Goal: Task Accomplishment & Management: Complete application form

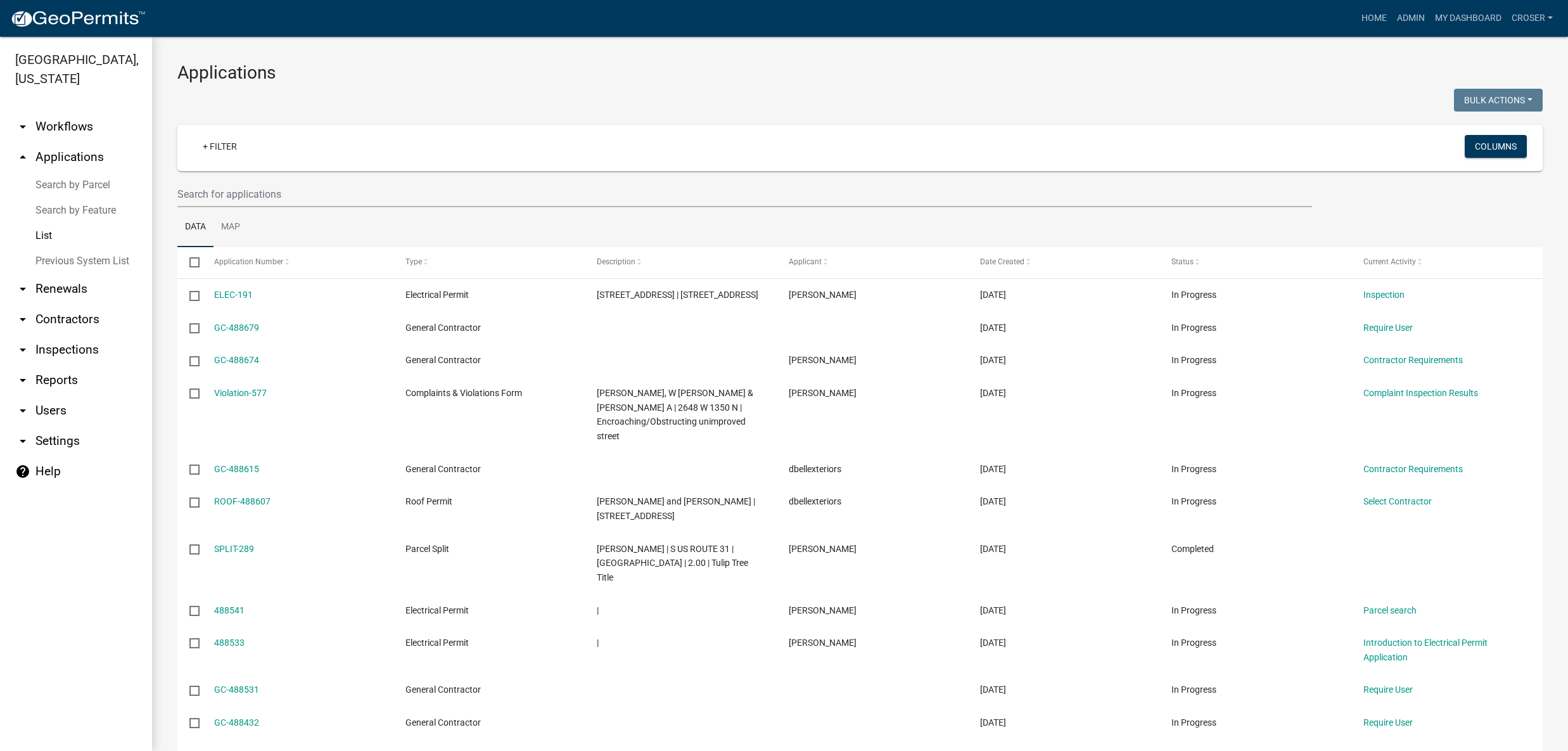
select select "3: 100"
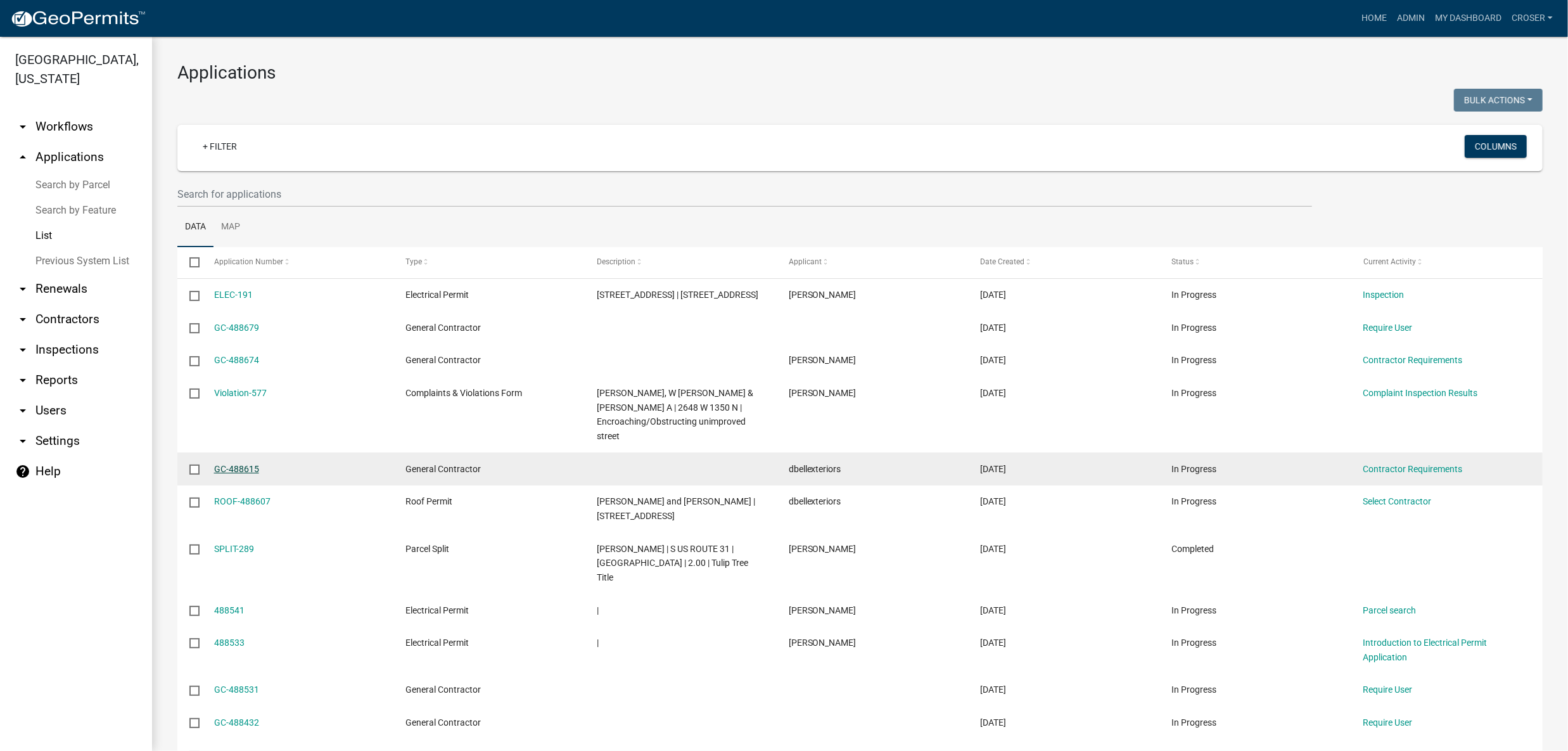
click at [252, 474] on link "GC-488615" at bounding box center [237, 468] width 45 height 10
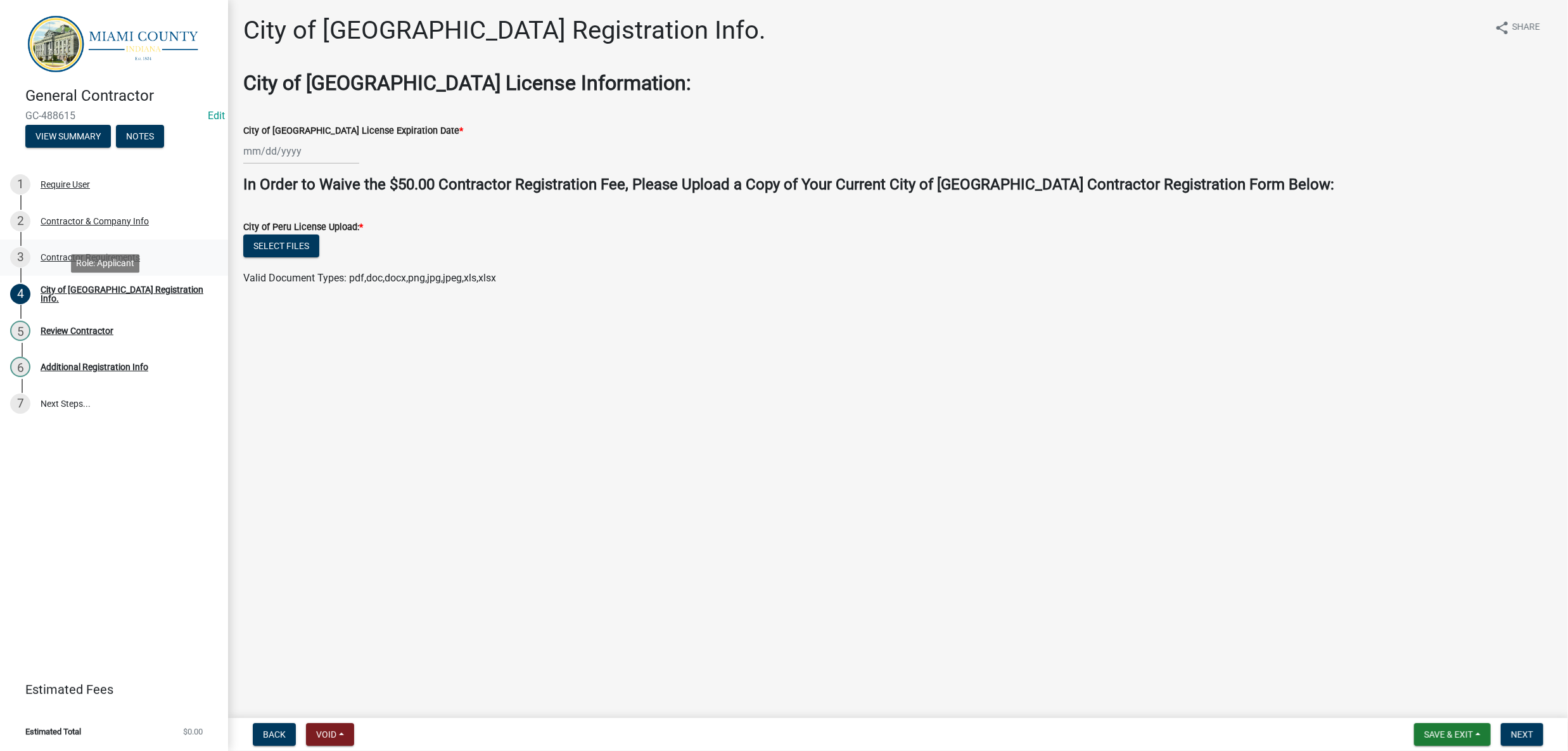
click at [140, 262] on div "Contractor Requirements" at bounding box center [90, 257] width 99 height 9
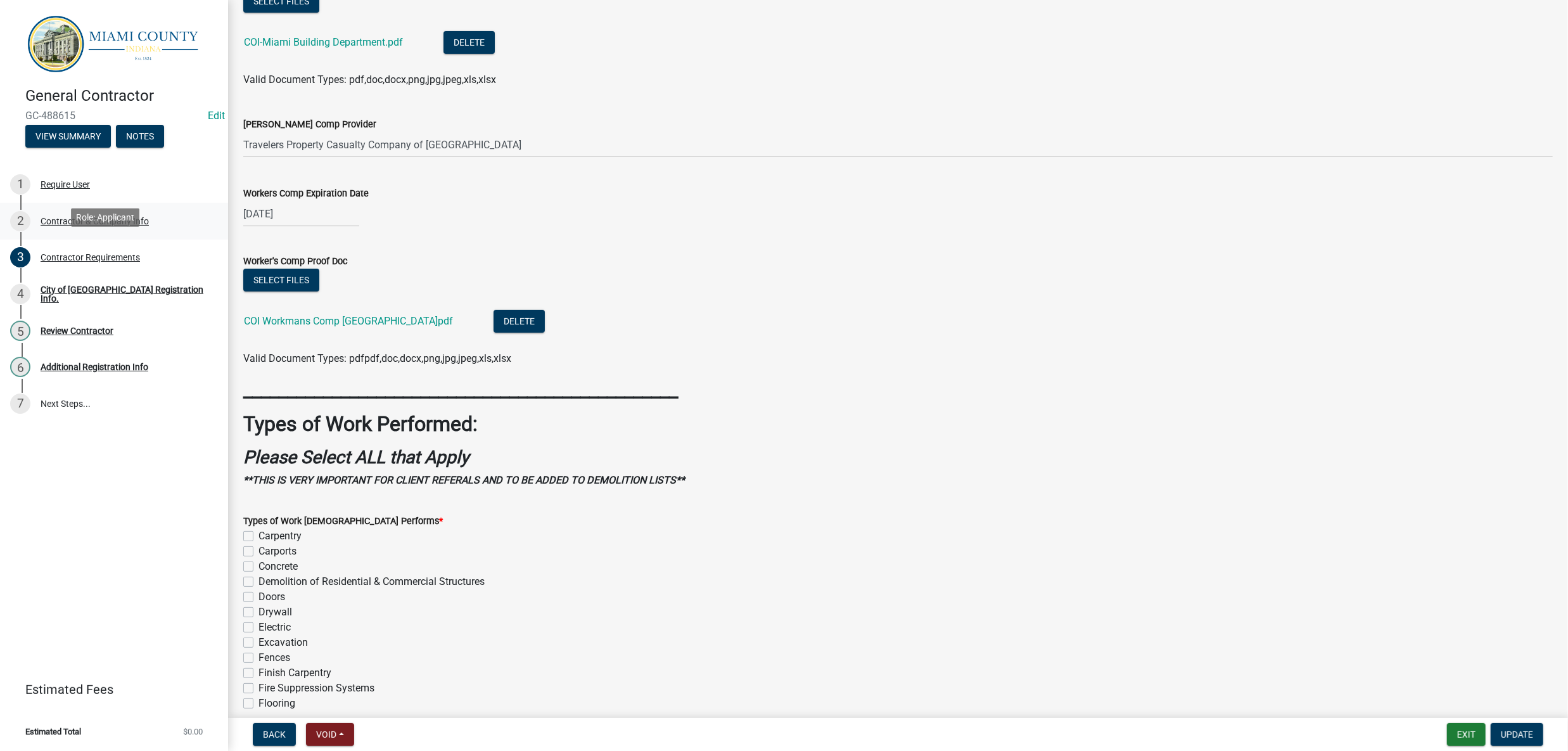
scroll to position [313, 0]
click at [149, 225] on div "Contractor & Company Info" at bounding box center [94, 220] width 108 height 9
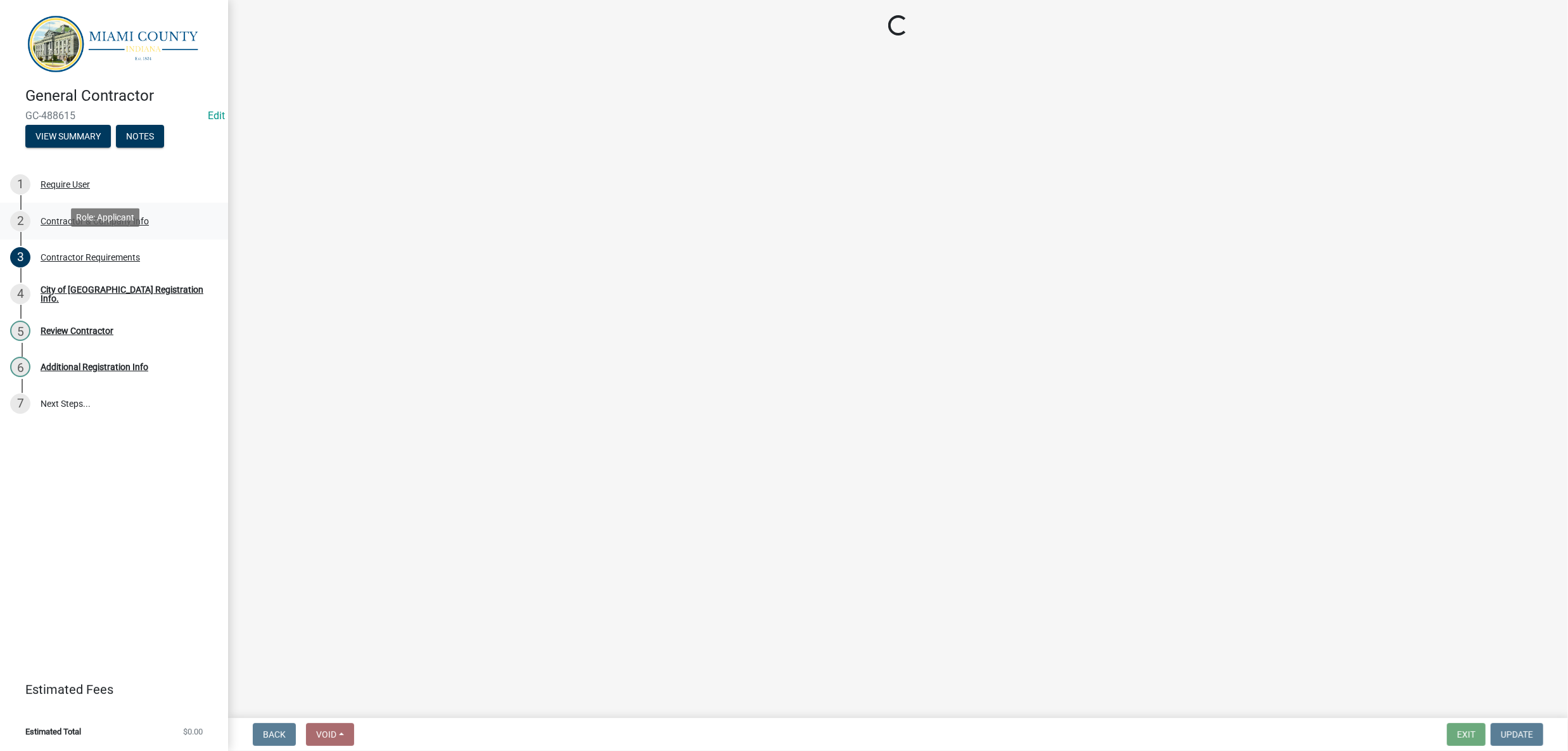
scroll to position [0, 0]
select select "IN"
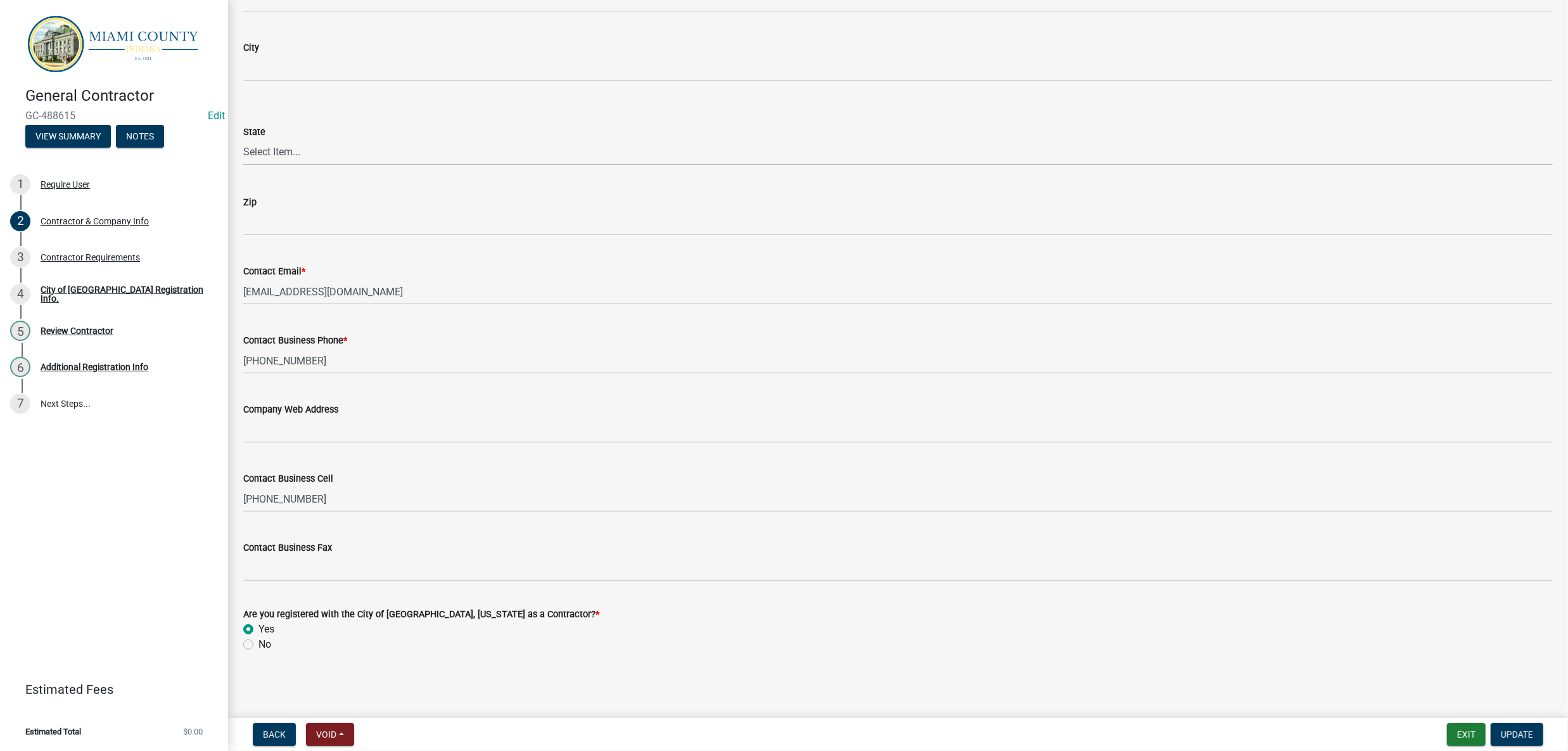
scroll to position [1006, 0]
click at [349, 637] on div "No" at bounding box center [898, 644] width 1310 height 15
click at [258, 637] on label "No" at bounding box center [265, 644] width 13 height 15
click at [258, 637] on input "No" at bounding box center [262, 641] width 8 height 8
radio input "true"
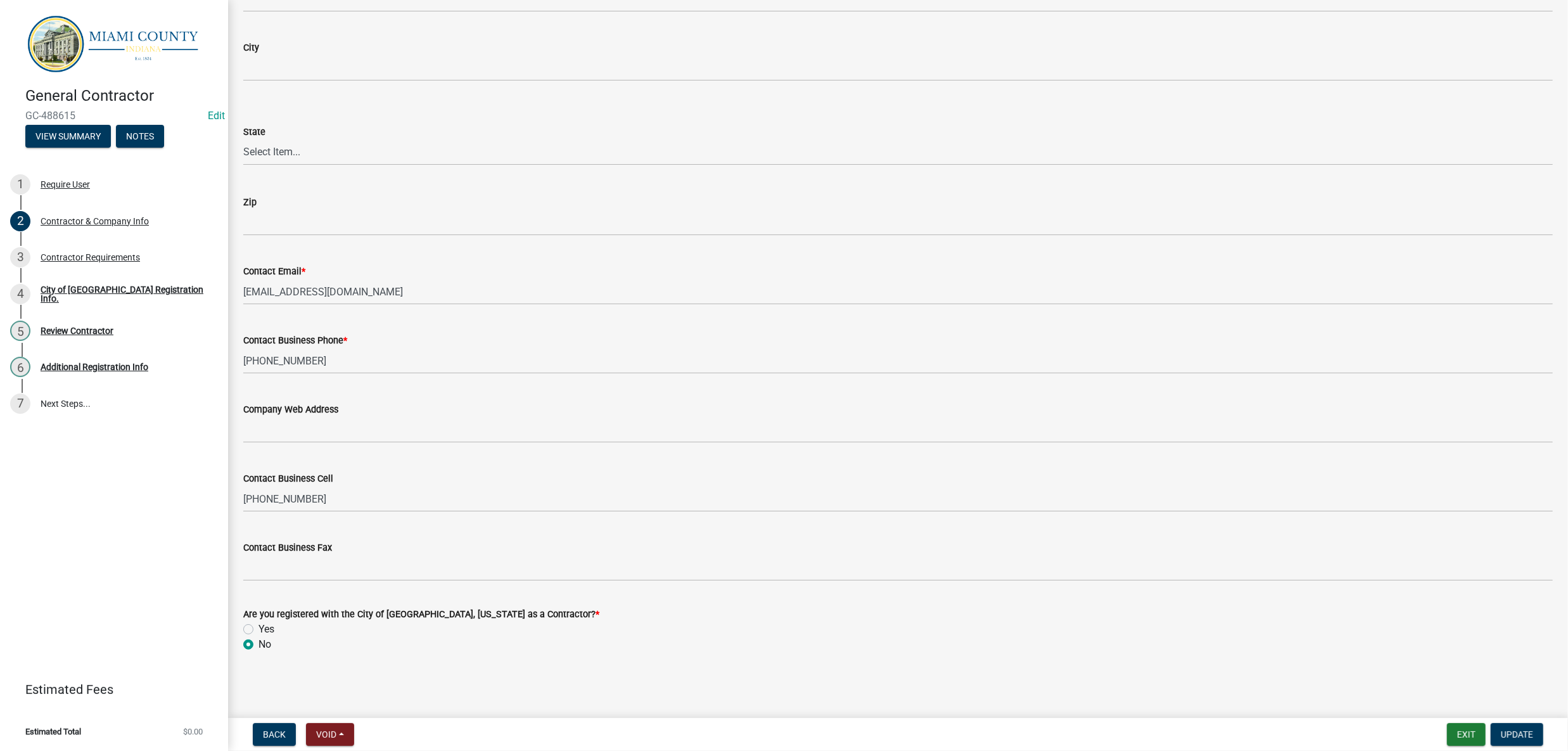
click at [478, 668] on div "Contractor & Company Info share Share What Year Will This Registration Be For? …" at bounding box center [898, 7] width 1328 height 1334
click at [492, 664] on div "Contractor & Company Info share Share What Year Will This Registration Be For? …" at bounding box center [898, 7] width 1328 height 1334
click at [1501, 729] on span "Update" at bounding box center [1517, 734] width 32 height 10
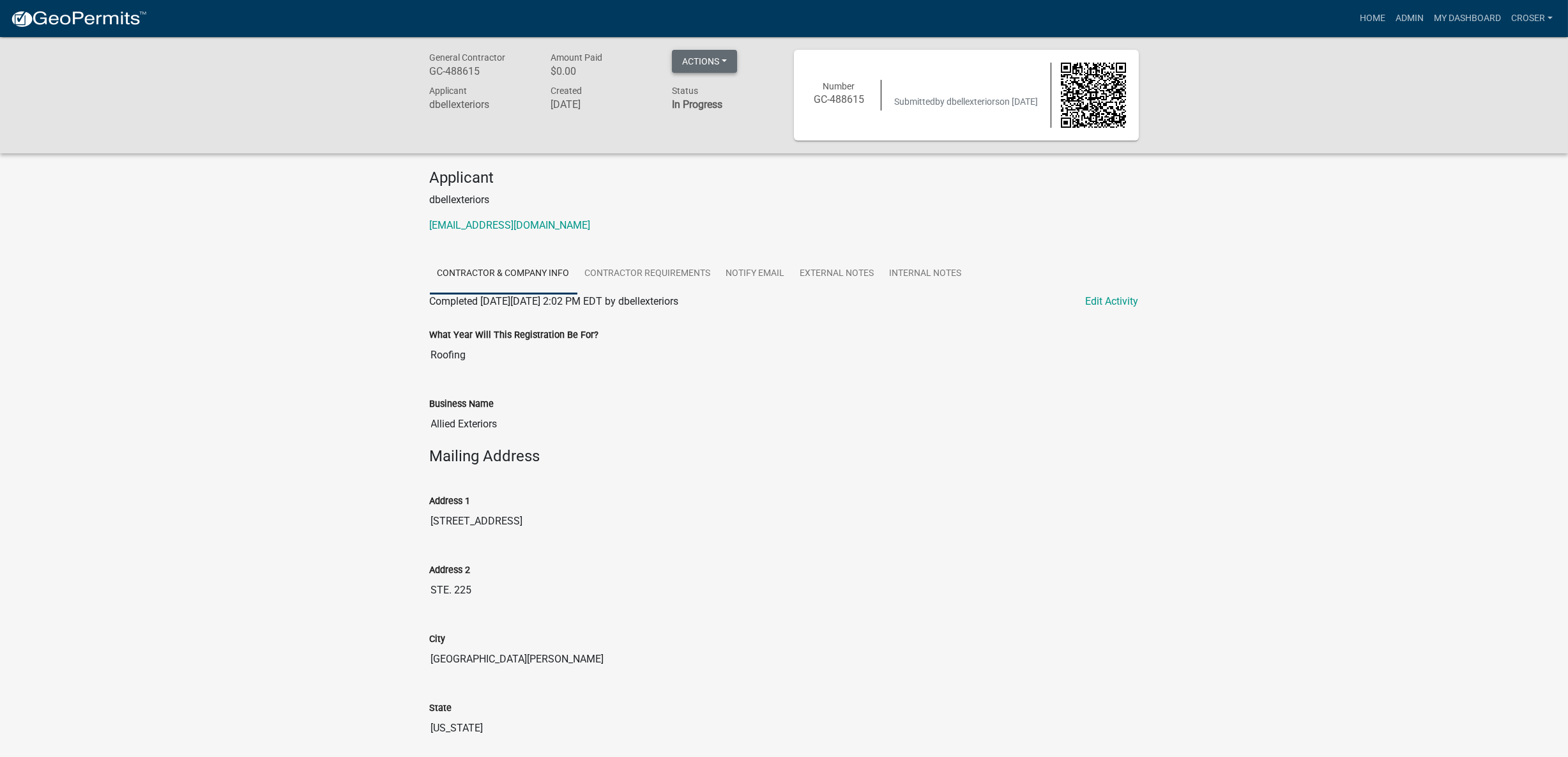
click at [737, 55] on button "Actions" at bounding box center [704, 61] width 65 height 23
click at [737, 56] on button "Actions" at bounding box center [704, 61] width 65 height 23
click at [1429, 21] on link "My Dashboard" at bounding box center [1467, 19] width 77 height 24
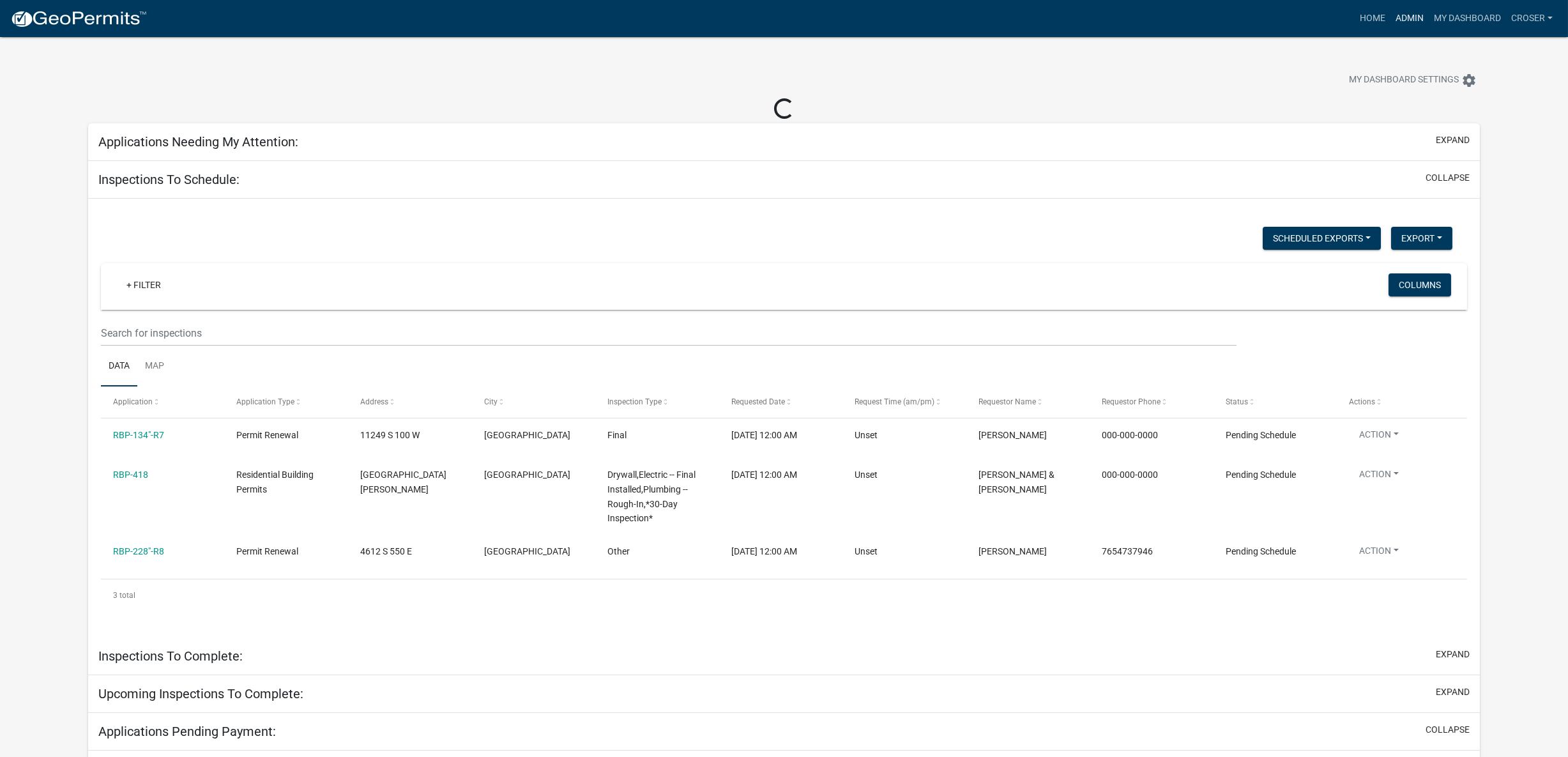
select select "3: 100"
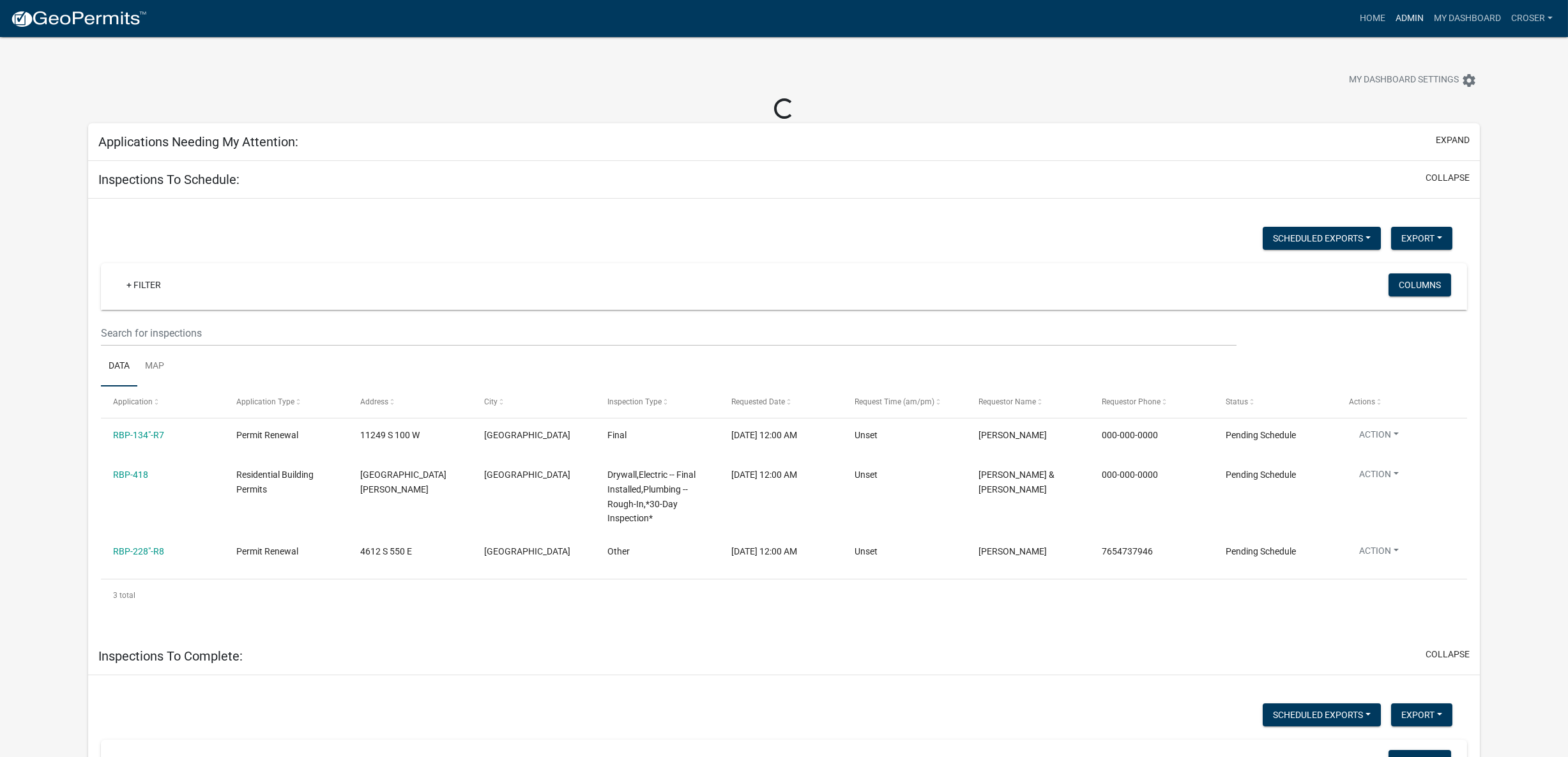
click at [1391, 25] on link "Admin" at bounding box center [1409, 19] width 38 height 24
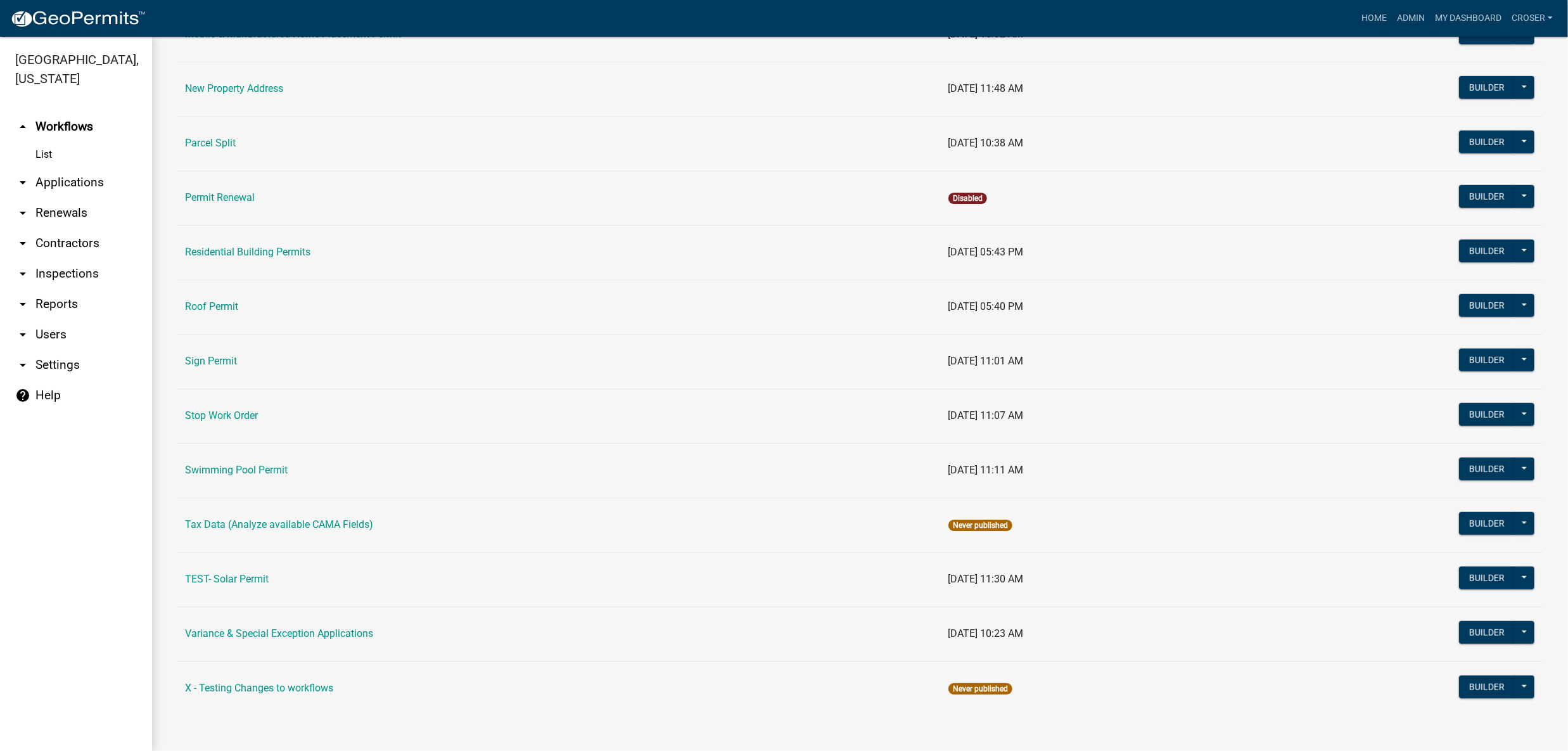
scroll to position [760, 0]
click at [86, 198] on link "arrow_drop_down Applications" at bounding box center [76, 183] width 152 height 31
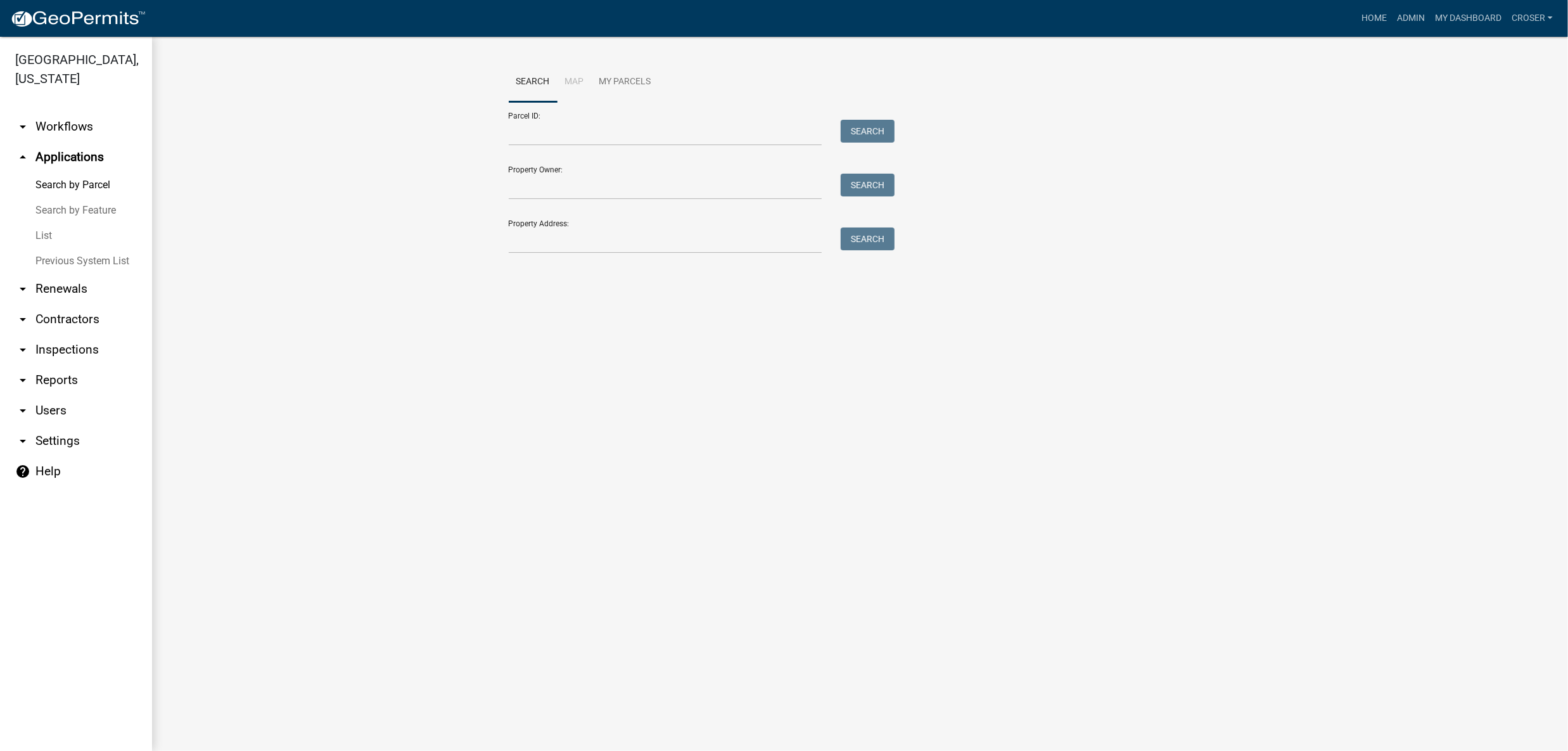
click at [716, 489] on main "Search Map My Parcels Parcel ID: Search Property Owner: Search Property Address…" at bounding box center [860, 394] width 1416 height 714
click at [1392, 29] on link "Admin" at bounding box center [1411, 19] width 38 height 24
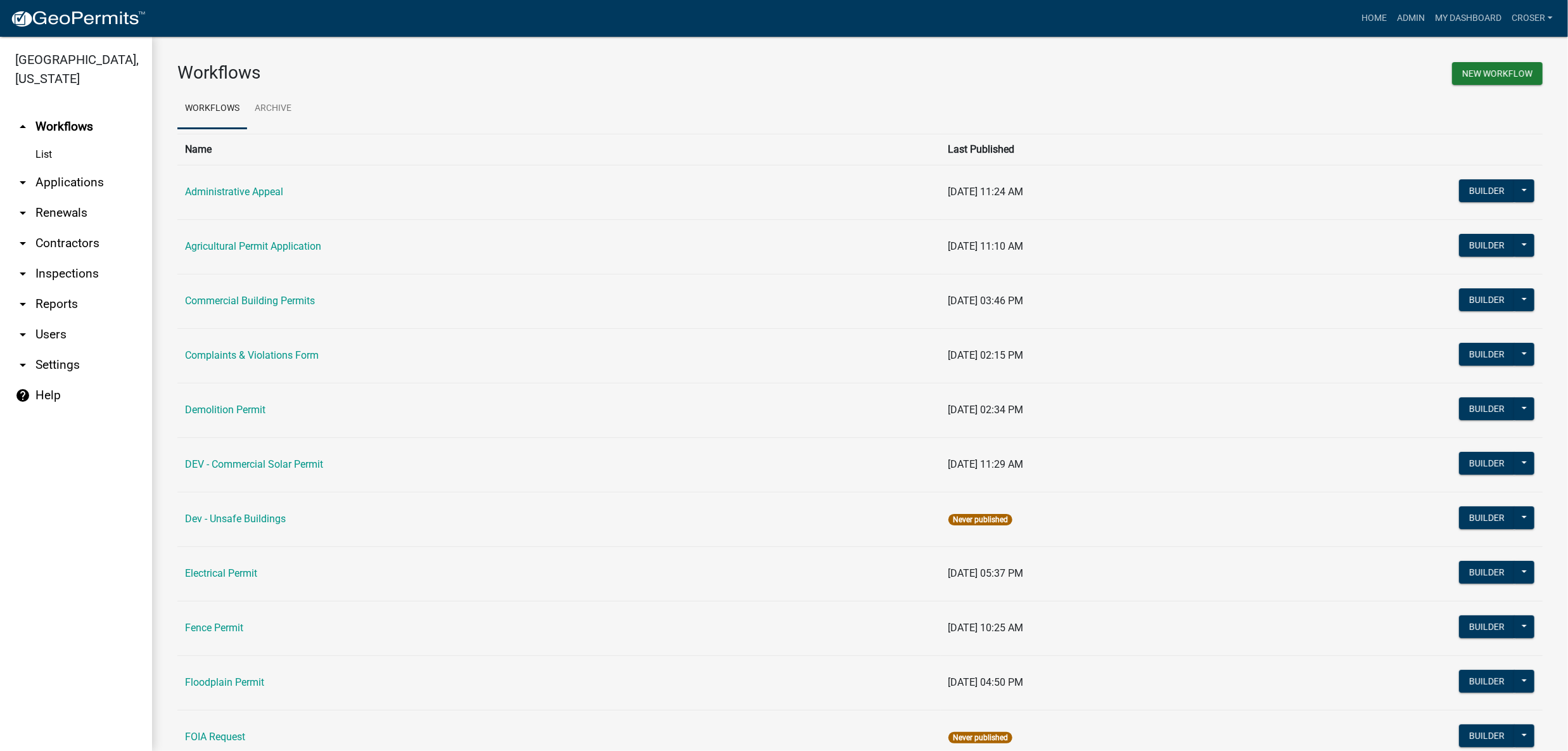
click at [92, 198] on link "arrow_drop_down Applications" at bounding box center [76, 183] width 152 height 31
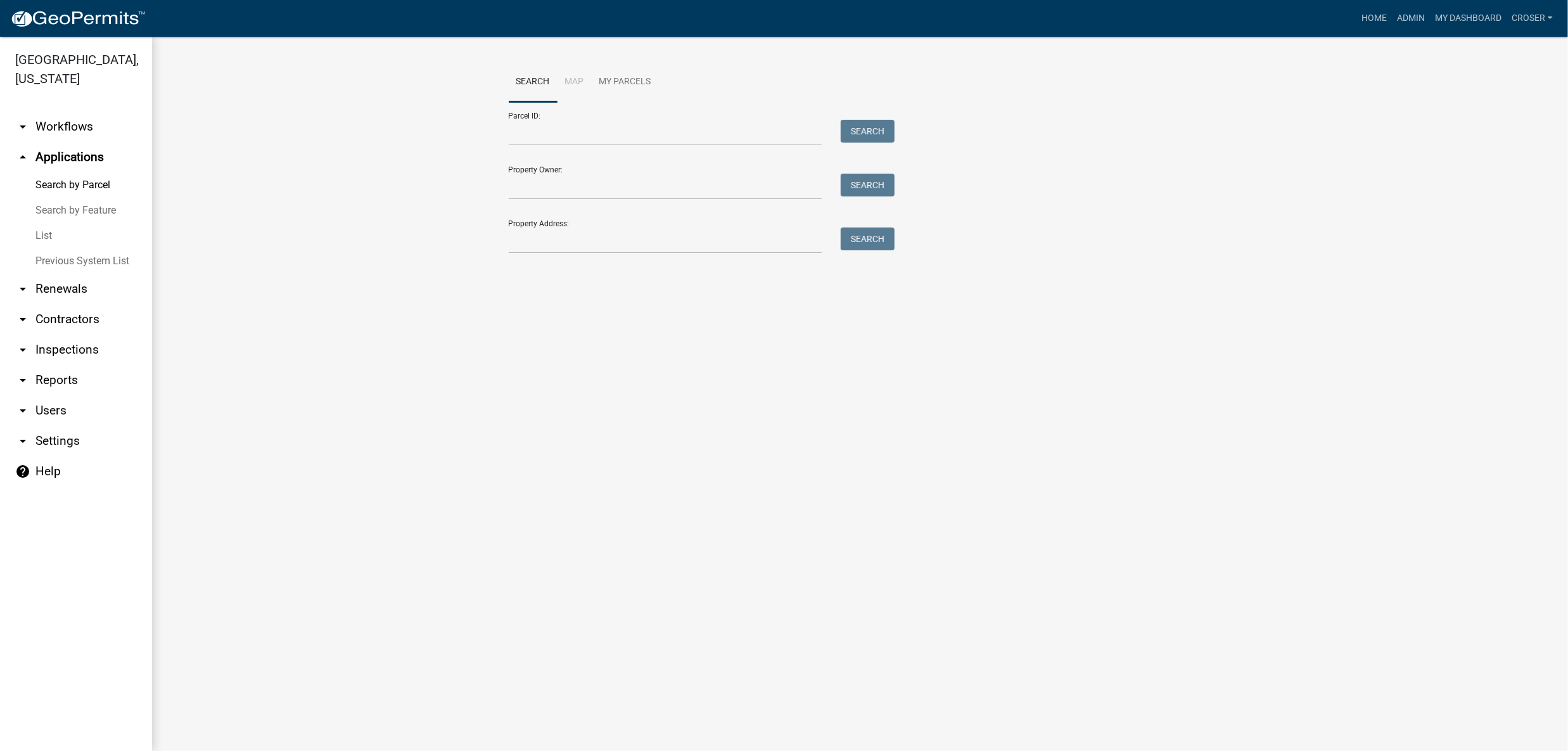
click at [64, 249] on link "List" at bounding box center [76, 235] width 152 height 25
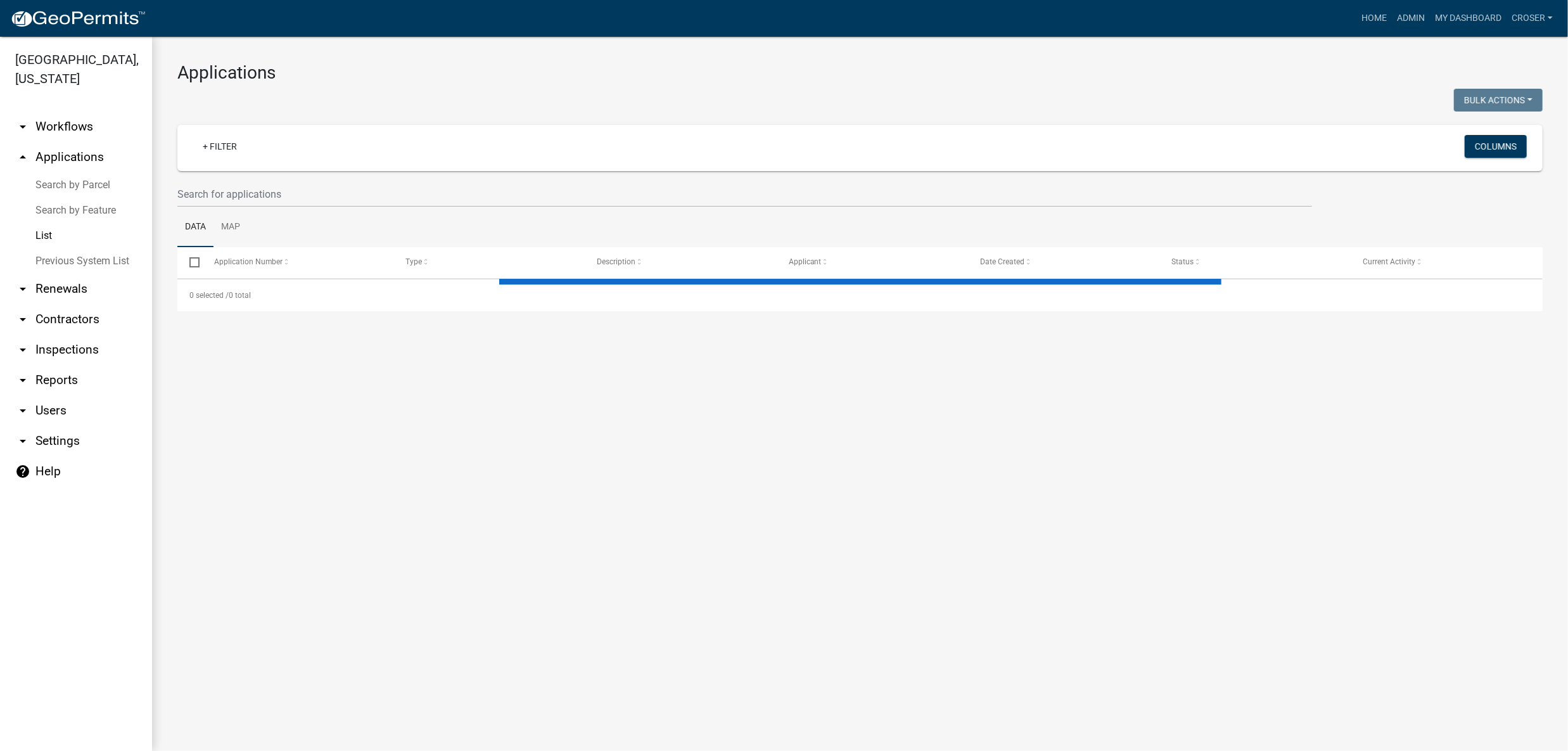
select select "3: 100"
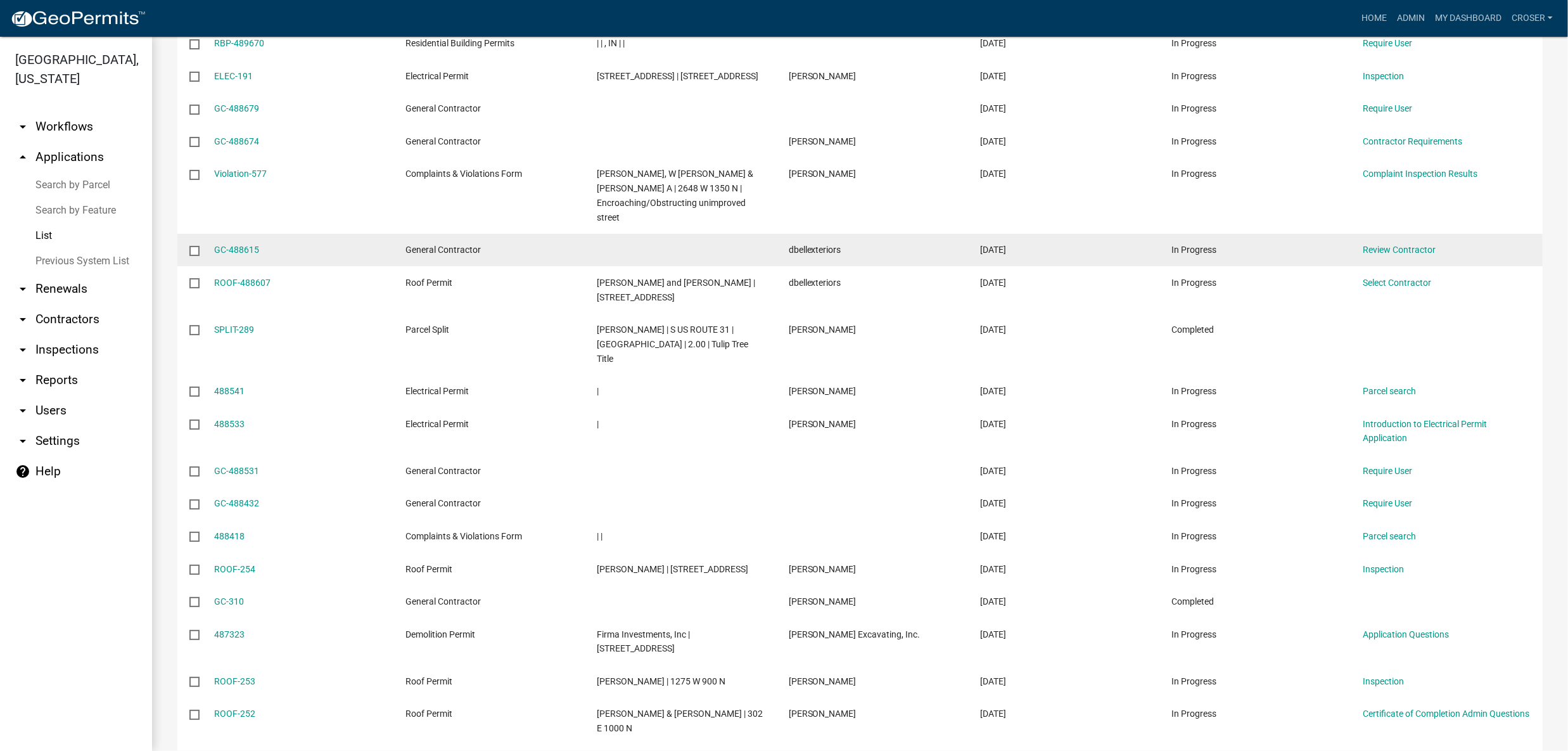
scroll to position [252, 0]
click at [229, 254] on link "GC-488615" at bounding box center [237, 249] width 45 height 10
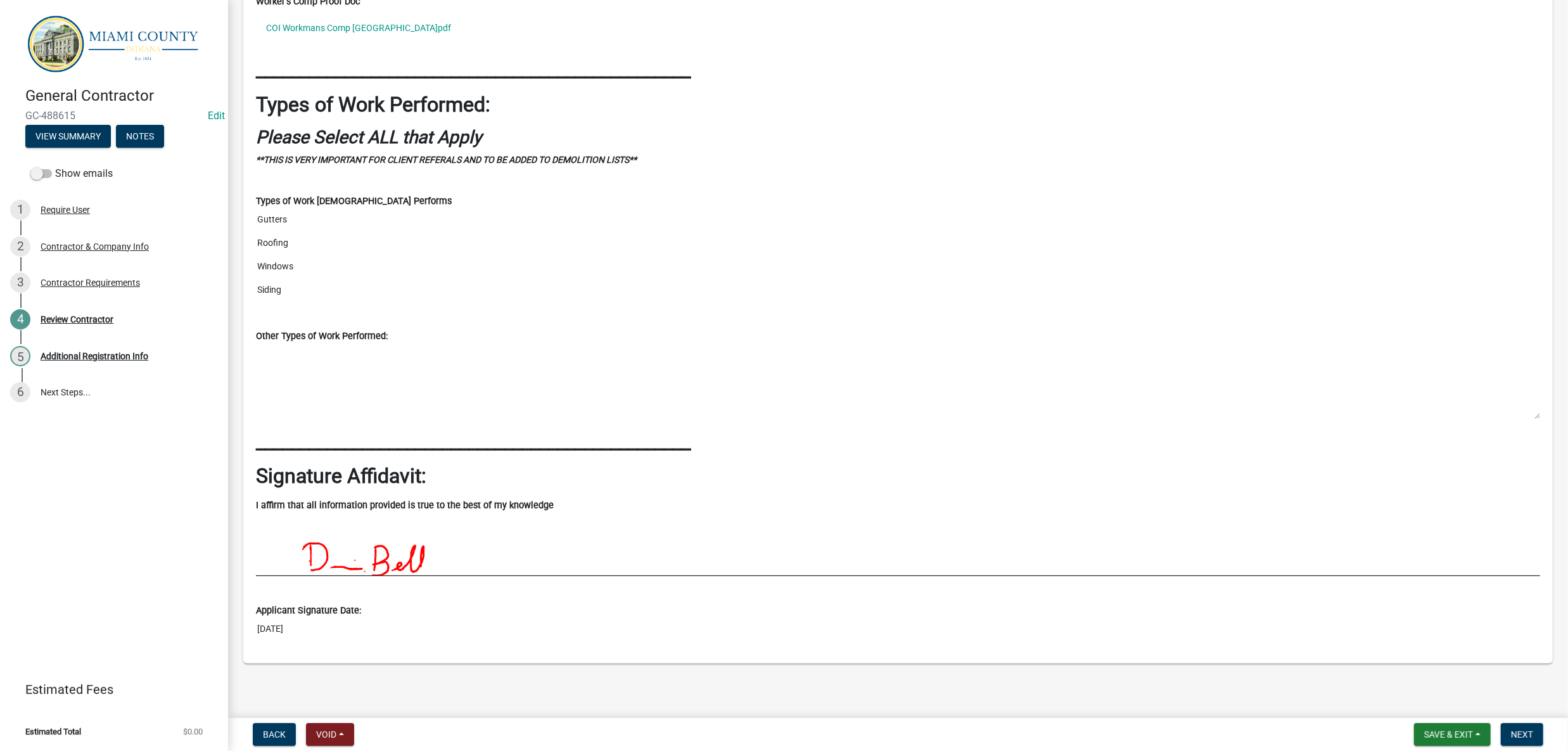
scroll to position [2288, 0]
click at [1525, 729] on span "Next" at bounding box center [1521, 734] width 22 height 10
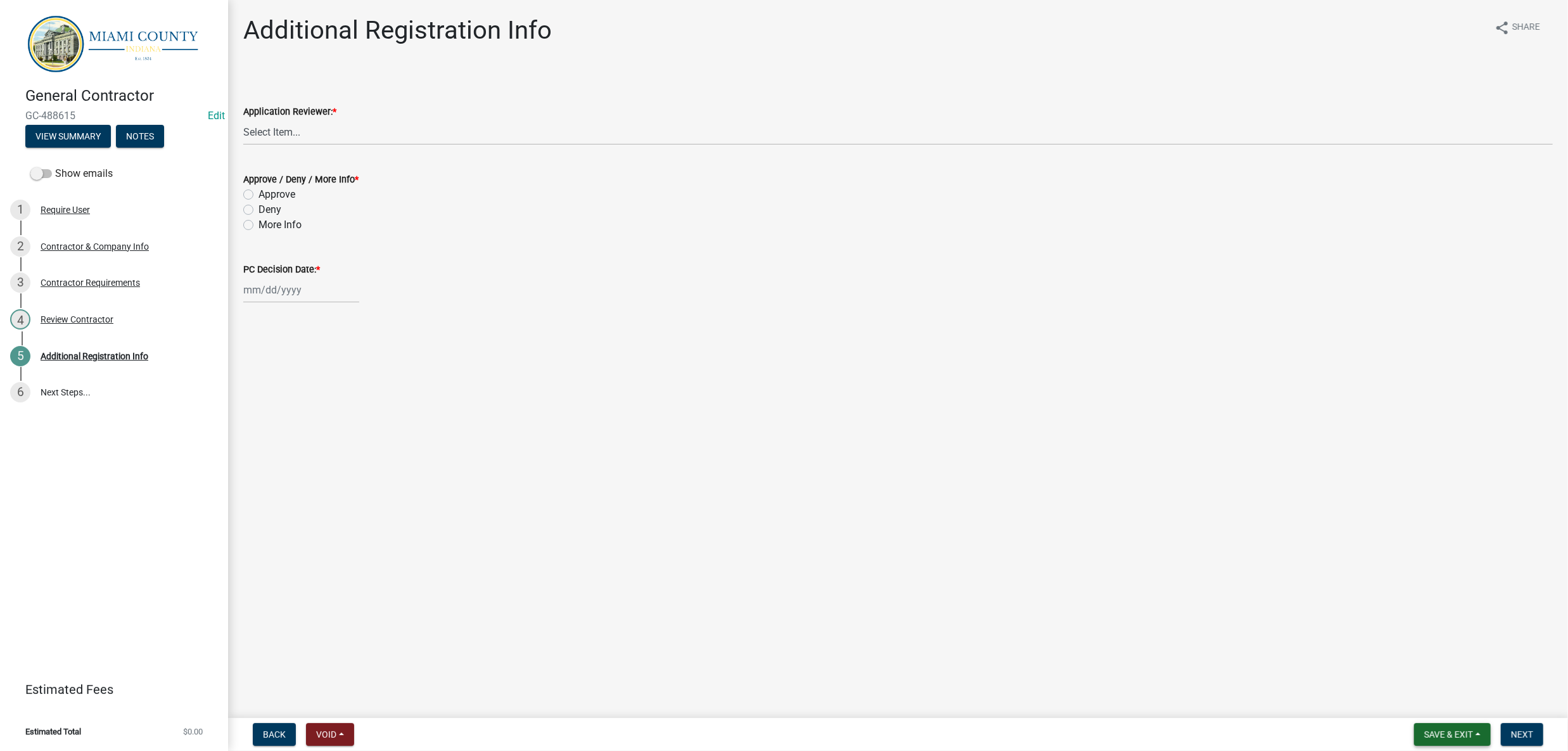
click at [1419, 738] on button "Save & Exit" at bounding box center [1452, 734] width 77 height 23
click at [1411, 693] on button "Save & Exit" at bounding box center [1440, 696] width 102 height 31
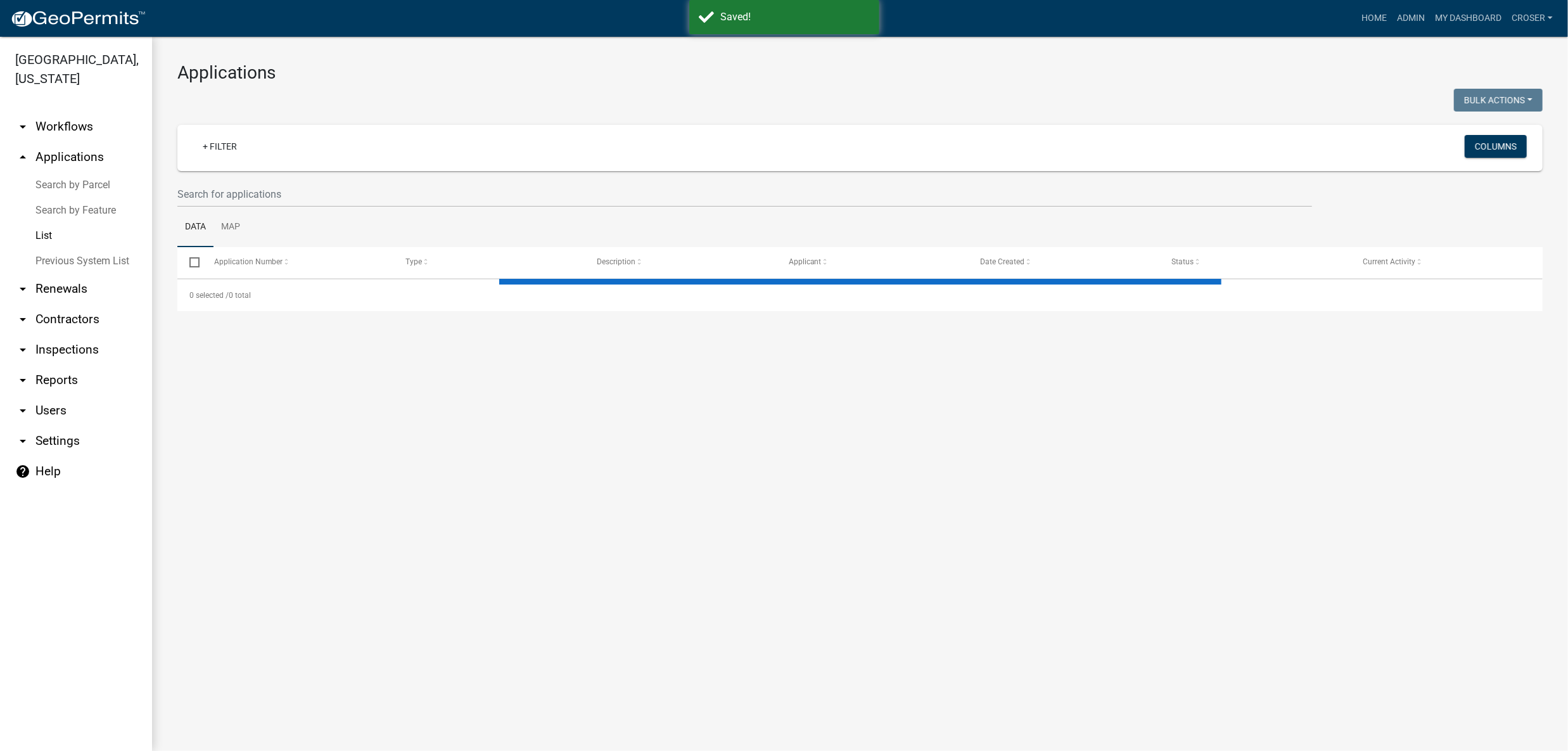
select select "3: 100"
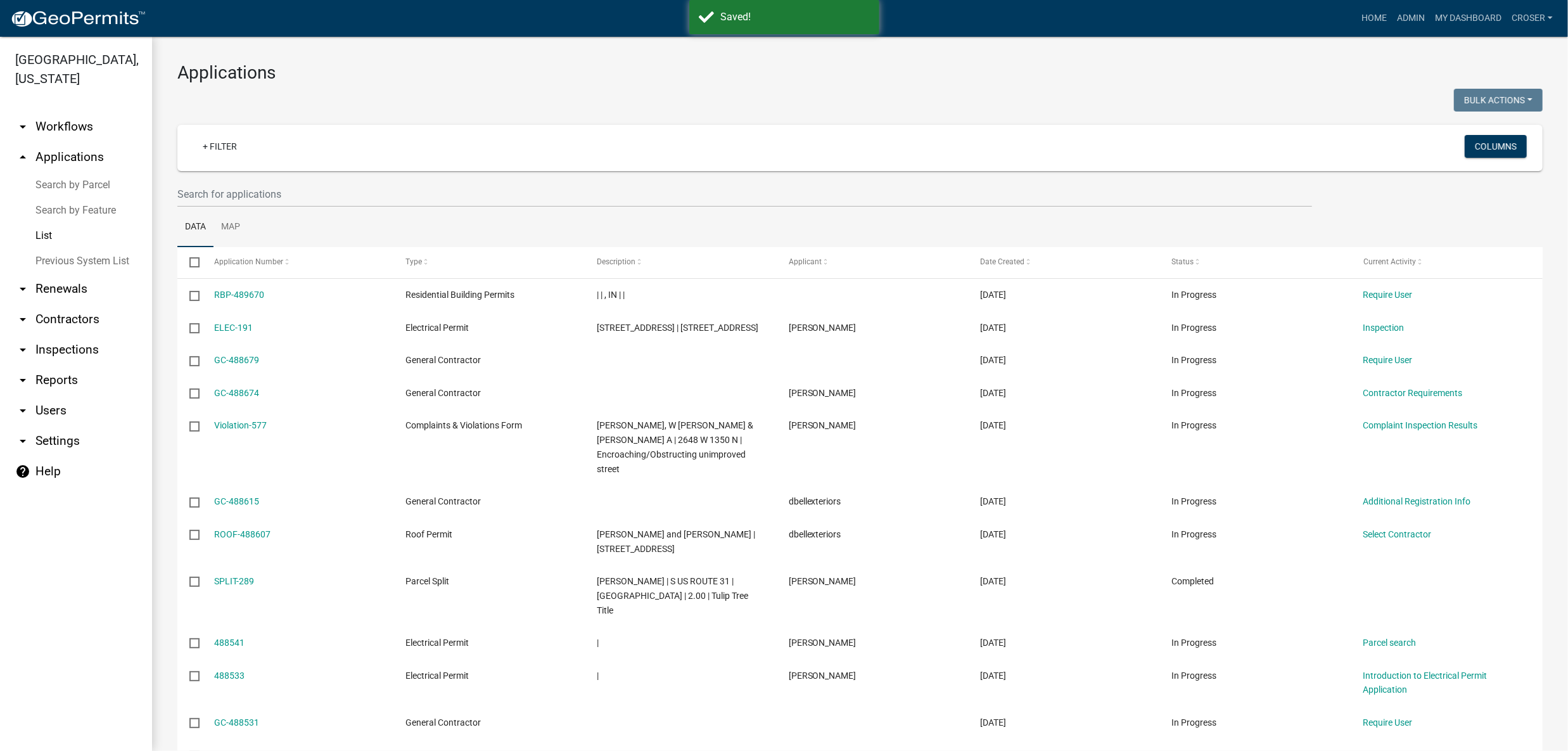
click at [1276, 75] on h3 "Applications" at bounding box center [860, 73] width 1365 height 22
